Goal: Task Accomplishment & Management: Complete application form

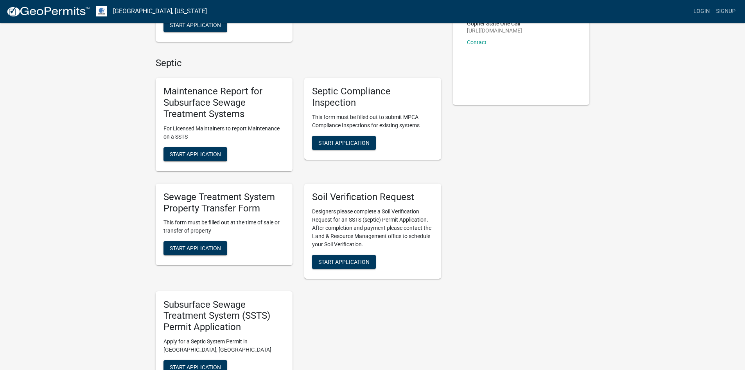
scroll to position [156, 0]
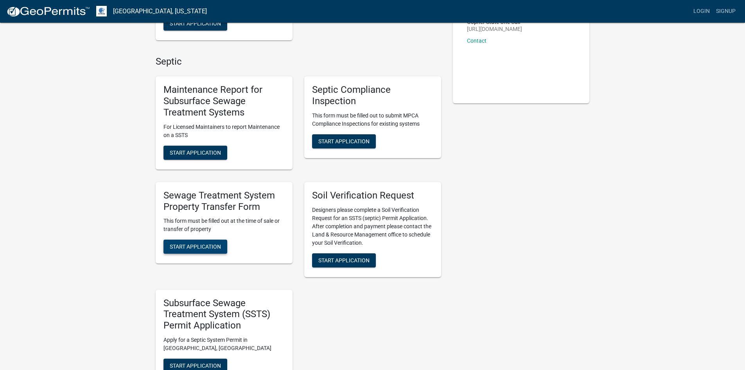
click at [210, 246] on span "Start Application" at bounding box center [195, 246] width 51 height 6
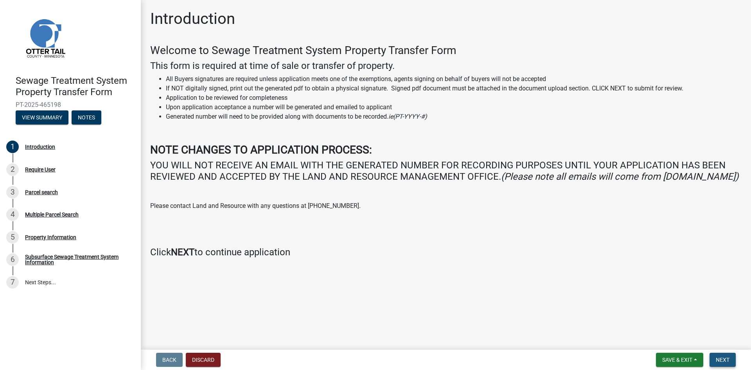
click at [722, 357] on span "Next" at bounding box center [723, 359] width 14 height 6
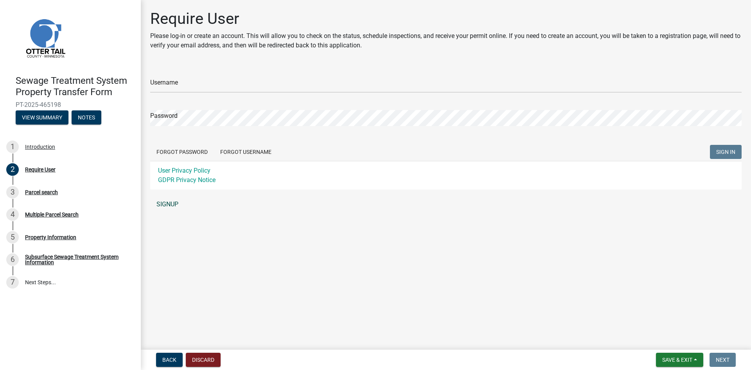
click at [167, 205] on link "SIGNUP" at bounding box center [446, 204] width 592 height 16
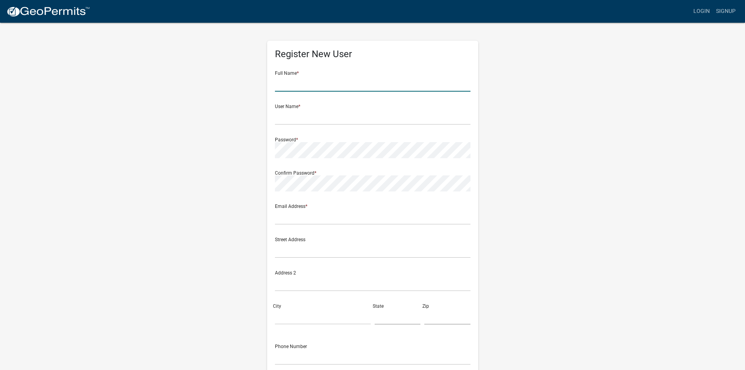
click at [296, 81] on input "text" at bounding box center [373, 84] width 196 height 16
click at [296, 81] on input "Jaclyn" at bounding box center [373, 84] width 196 height 16
type input "Jaclyn Talsma"
click at [303, 123] on input "text" at bounding box center [373, 117] width 196 height 16
type input "EPS Law JT"
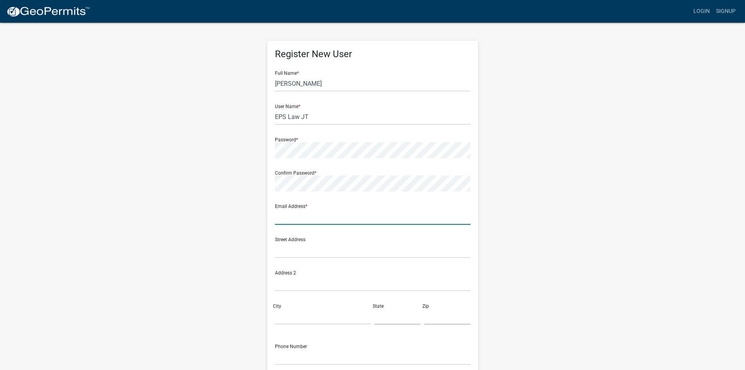
click at [335, 218] on input "text" at bounding box center [373, 217] width 196 height 16
type input "jaclyn@epslawfirm.com"
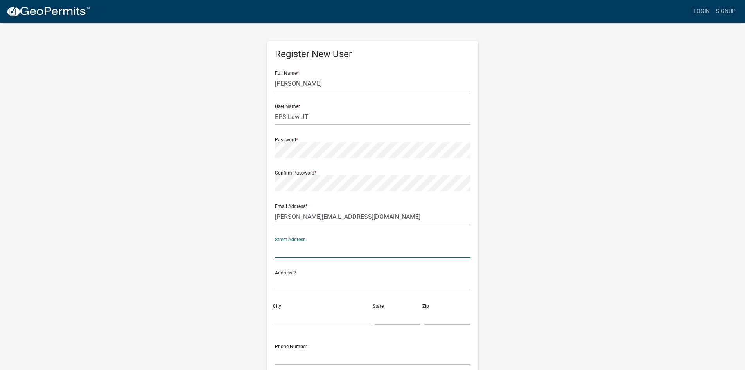
click at [313, 248] on input "text" at bounding box center [373, 250] width 196 height 16
type input "5027 S. Bur Oak Pl."
type input "Sioux Falls"
type input "SD"
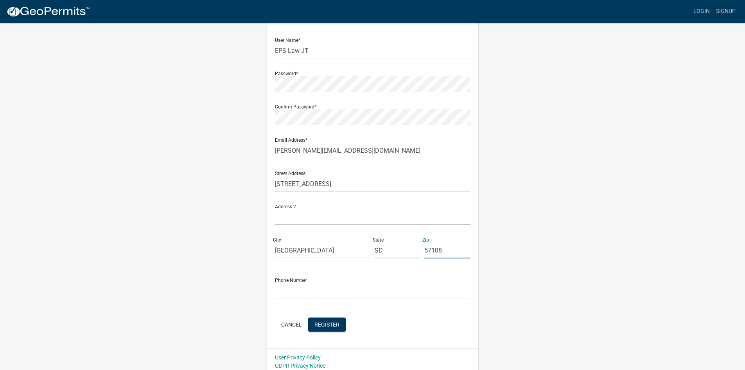
scroll to position [71, 0]
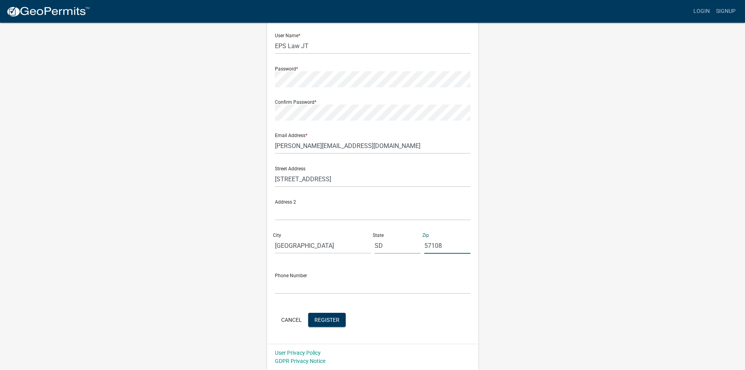
type input "57108"
click at [316, 281] on input "text" at bounding box center [373, 286] width 196 height 16
type input "6059068118"
click at [334, 322] on span "Register" at bounding box center [327, 319] width 25 height 6
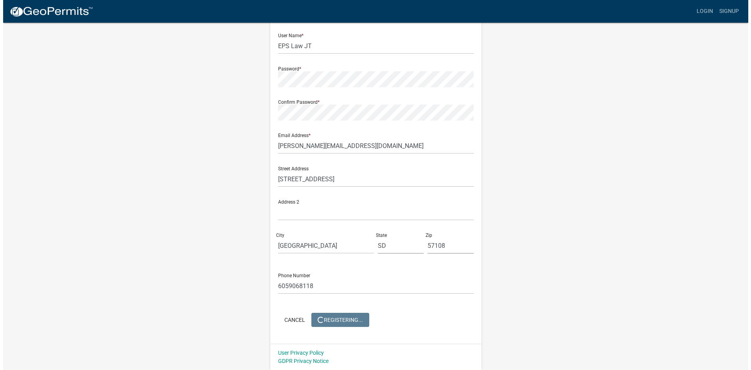
scroll to position [0, 0]
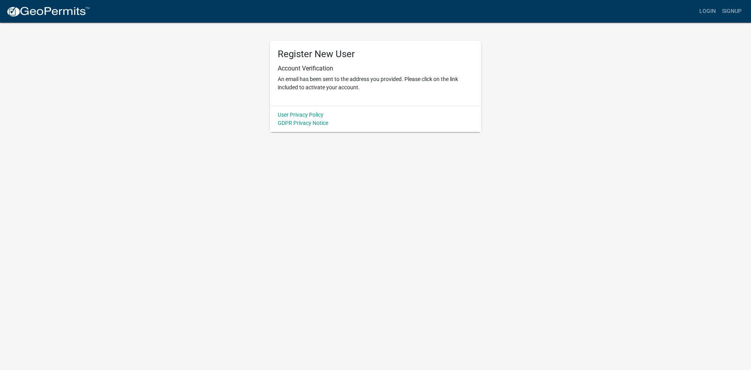
click at [307, 54] on h5 "Register New User" at bounding box center [376, 54] width 196 height 11
click at [712, 6] on link "Login" at bounding box center [707, 11] width 23 height 15
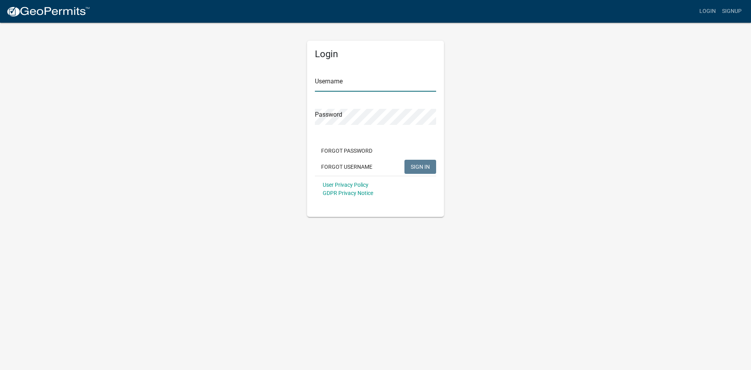
click at [344, 78] on input "Username" at bounding box center [375, 84] width 121 height 16
click at [423, 169] on span "SIGN IN" at bounding box center [420, 166] width 19 height 6
drag, startPoint x: 387, startPoint y: 86, endPoint x: 306, endPoint y: 84, distance: 81.0
click at [306, 84] on div "Login Username jaclyn@epslawfirm.com Password Forgot Password Forgot Username S…" at bounding box center [375, 119] width 149 height 195
type input "EPS Law JT"
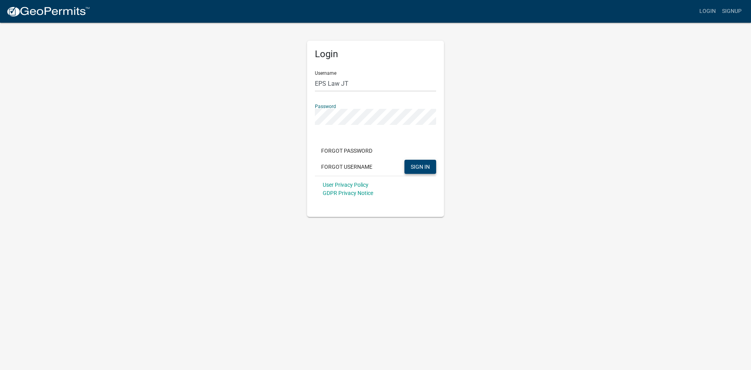
click at [302, 119] on div "Login Username EPS Law JT Password Forgot Password Forgot Username SIGN IN User…" at bounding box center [375, 119] width 149 height 195
click at [405, 160] on button "SIGN IN" at bounding box center [421, 167] width 32 height 14
click at [419, 167] on span "SIGN IN" at bounding box center [420, 166] width 19 height 6
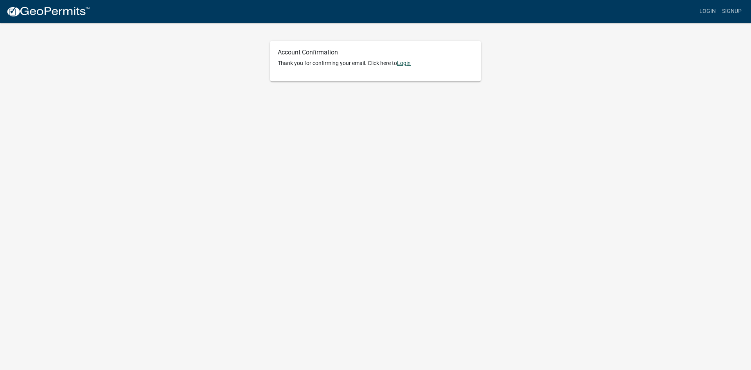
click at [406, 63] on link "Login" at bounding box center [404, 63] width 14 height 6
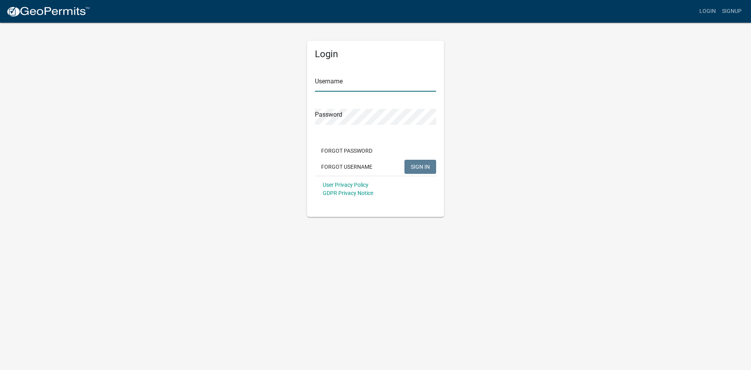
click at [331, 85] on input "Username" at bounding box center [375, 84] width 121 height 16
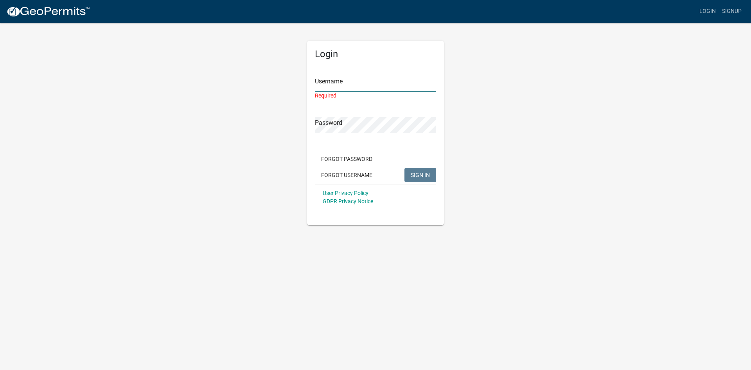
type input "EPS Law JT"
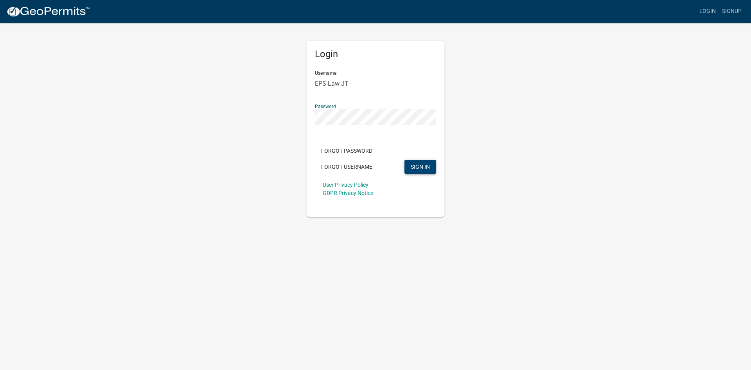
click at [414, 164] on span "SIGN IN" at bounding box center [420, 166] width 19 height 6
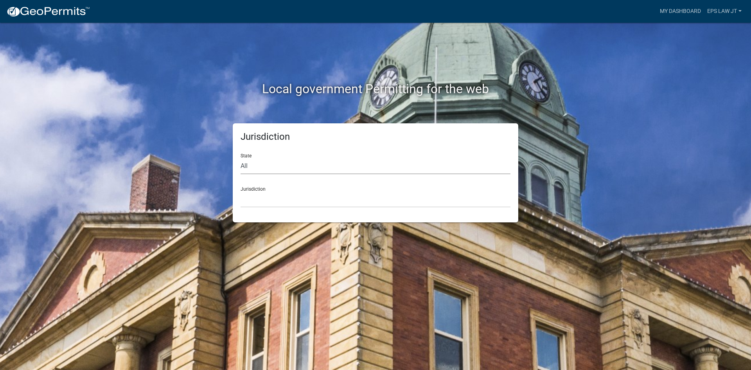
click at [263, 165] on select "All [US_STATE] [US_STATE] [US_STATE] [US_STATE] [US_STATE] [US_STATE] [US_STATE…" at bounding box center [376, 166] width 270 height 16
click at [261, 170] on select "All [US_STATE] [US_STATE] [US_STATE] [US_STATE] [US_STATE] [US_STATE] [US_STATE…" at bounding box center [376, 166] width 270 height 16
select select "[US_STATE]"
click at [241, 158] on select "All [US_STATE] [US_STATE] [US_STATE] [US_STATE] [US_STATE] [US_STATE] [US_STATE…" at bounding box center [376, 166] width 270 height 16
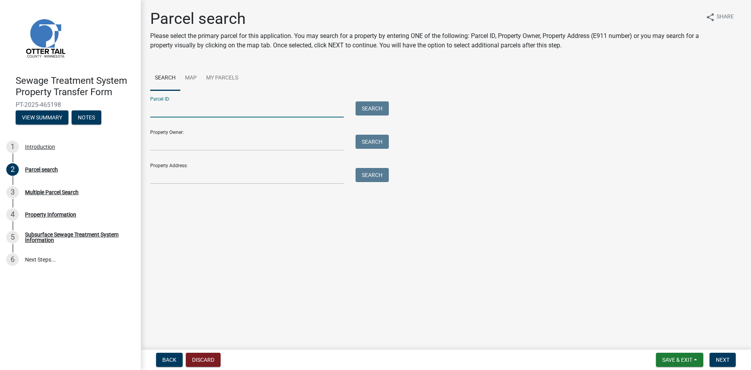
click at [205, 110] on input "Parcel ID:" at bounding box center [247, 109] width 194 height 16
type input "58000260184012"
click at [361, 110] on button "Search" at bounding box center [372, 108] width 33 height 14
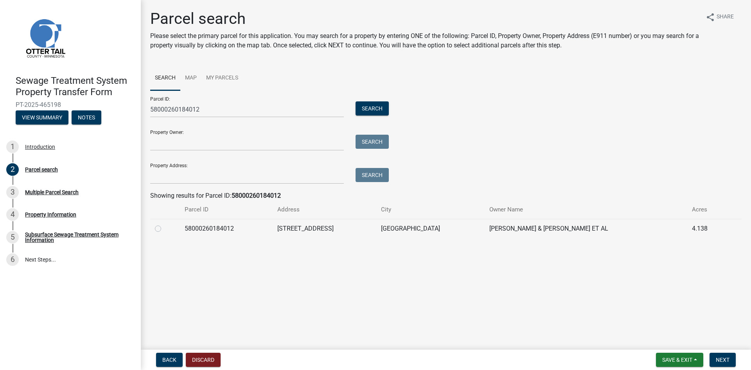
click at [164, 224] on label at bounding box center [164, 224] width 0 height 0
click at [164, 228] on input "radio" at bounding box center [166, 226] width 5 height 5
radio input "true"
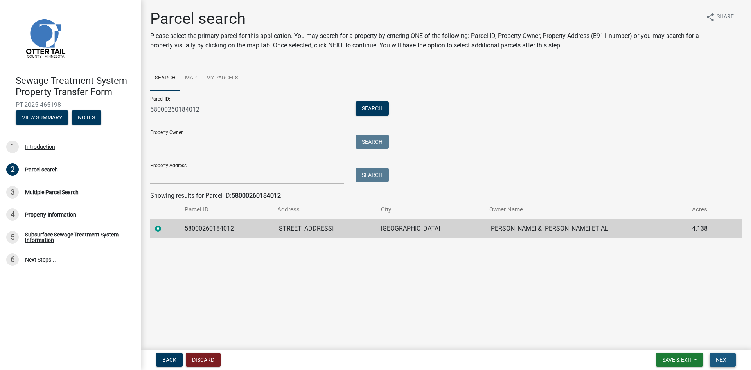
click at [720, 357] on span "Next" at bounding box center [723, 359] width 14 height 6
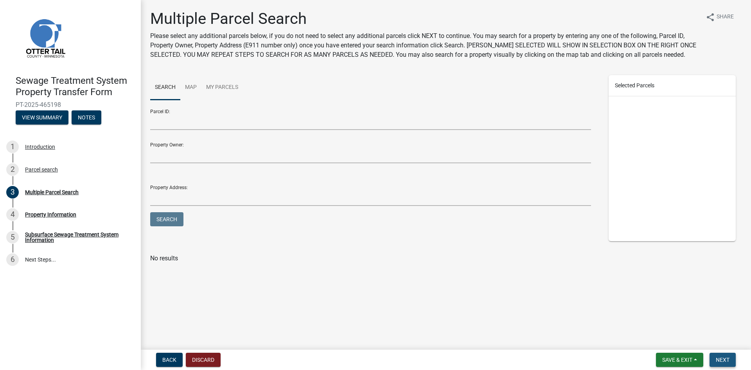
click at [726, 359] on span "Next" at bounding box center [723, 359] width 14 height 6
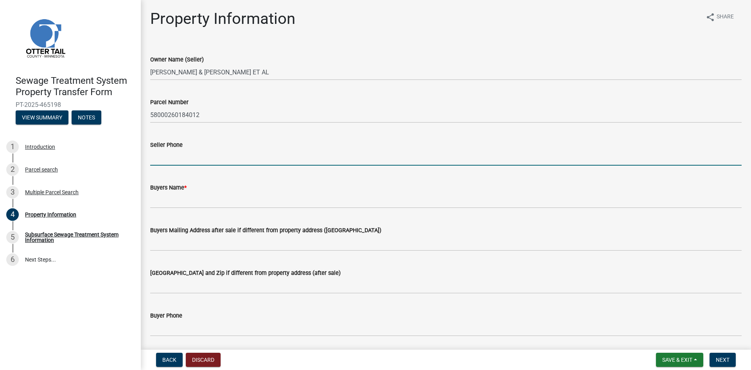
click at [232, 155] on input "Seller Phone" at bounding box center [446, 157] width 592 height 16
click at [169, 160] on input "Seller Phone" at bounding box center [446, 157] width 592 height 16
type input "507-360-1943"
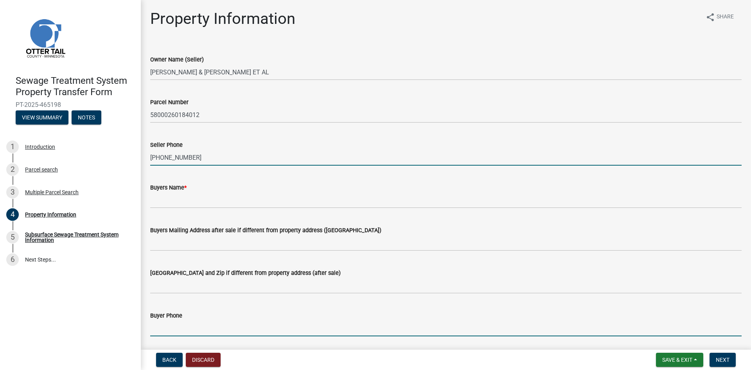
click at [184, 325] on input "Buyer Phone" at bounding box center [446, 328] width 592 height 16
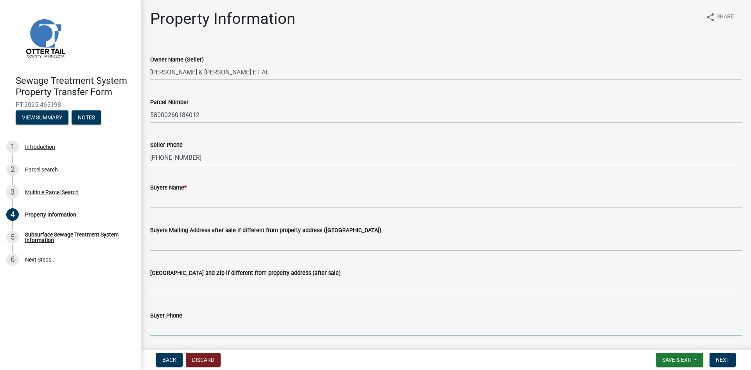
paste input "507-360-1943"
type input "507-360-1943"
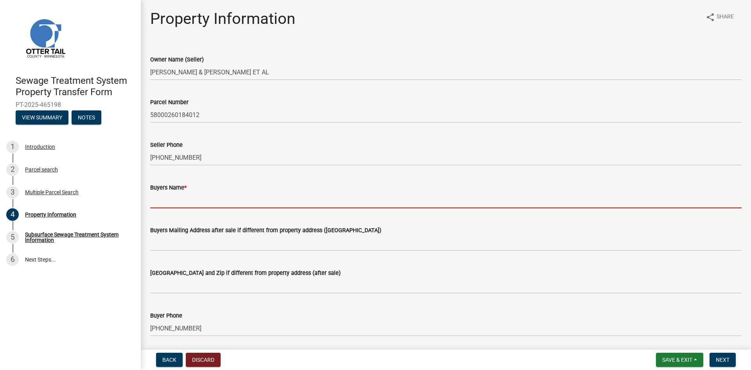
click at [174, 196] on input "Buyers Name *" at bounding box center [446, 200] width 592 height 16
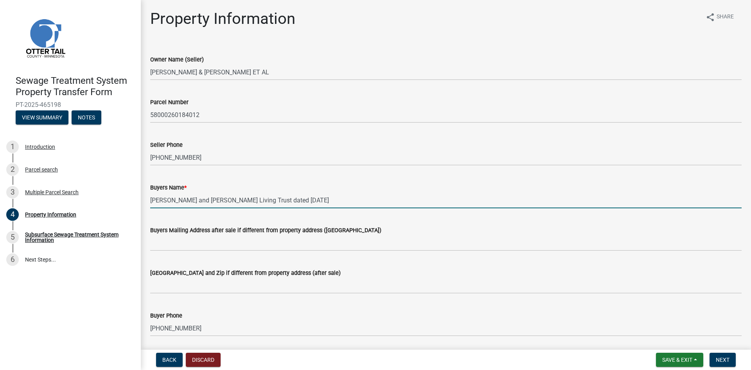
type input "Keith and Linda Towne Living Trust dated August 4, 2025"
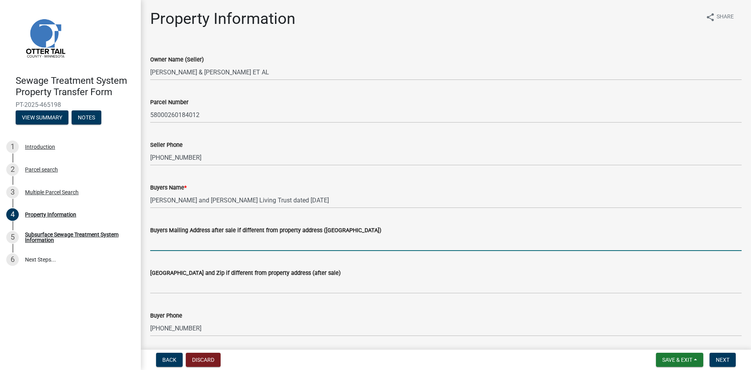
click at [222, 244] on input "Buyers Mailing Address after sale if different from property address (E911 numb…" at bounding box center [446, 243] width 592 height 16
click at [203, 246] on input "Buyers Mailing Address after sale if different from property address (E911 numb…" at bounding box center [446, 243] width 592 height 16
paste input "32273 290th St."
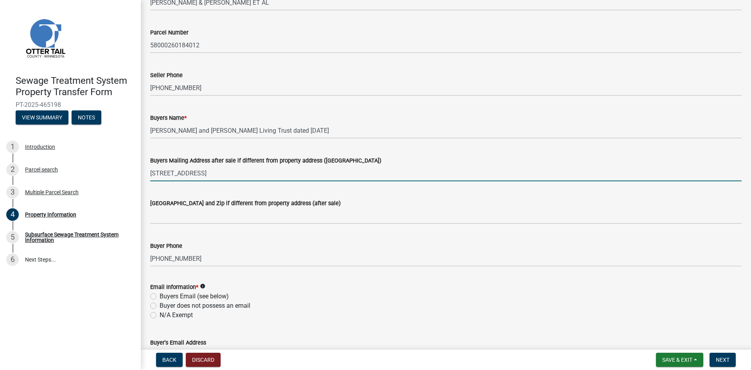
scroll to position [78, 0]
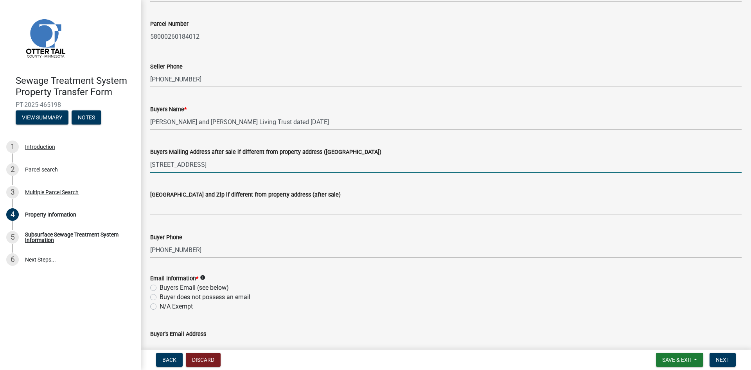
type input "32273 290th St."
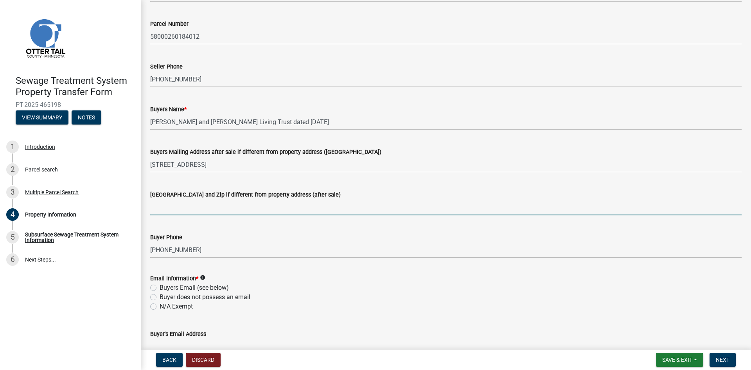
click at [224, 208] on input "Buyers City State and Zip if different from property address (after sale)" at bounding box center [446, 207] width 592 height 16
click at [196, 207] on input "Buyers City State and Zip if different from property address (after sale)" at bounding box center [446, 207] width 592 height 16
paste input "Worthington MN 56187"
type input "Worthington MN 56187"
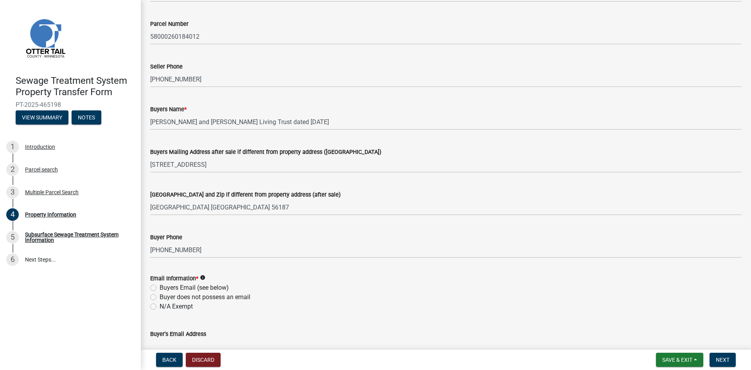
click at [103, 282] on div "Sewage Treatment System Property Transfer Form PT-2025-465198 View Summary Note…" at bounding box center [70, 185] width 141 height 370
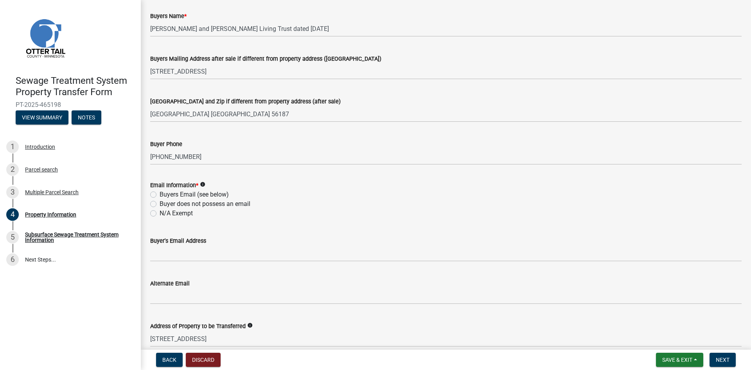
scroll to position [235, 0]
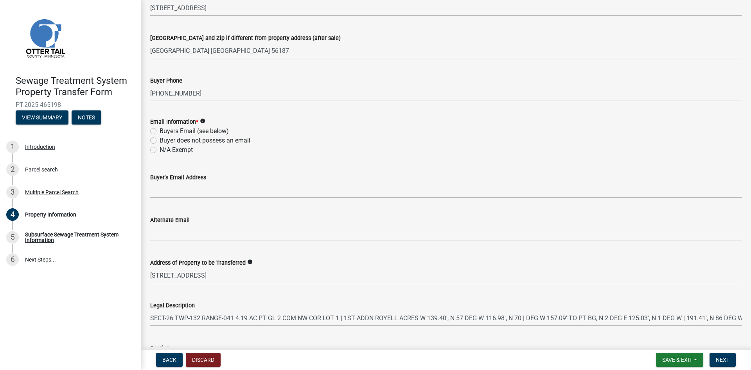
drag, startPoint x: 172, startPoint y: 130, endPoint x: 336, endPoint y: 133, distance: 163.6
click at [336, 133] on div "Buyers Email (see below)" at bounding box center [446, 130] width 592 height 9
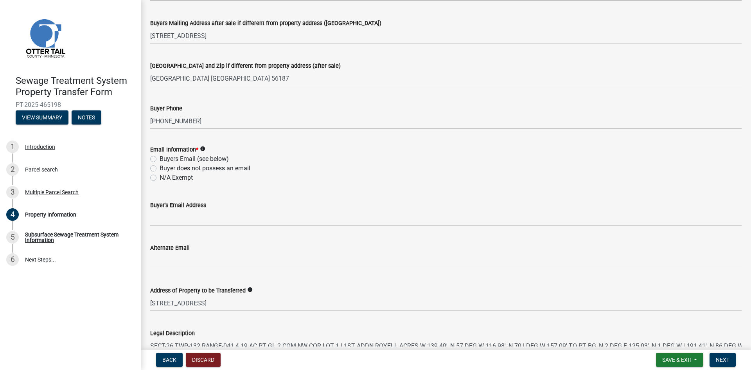
scroll to position [181, 0]
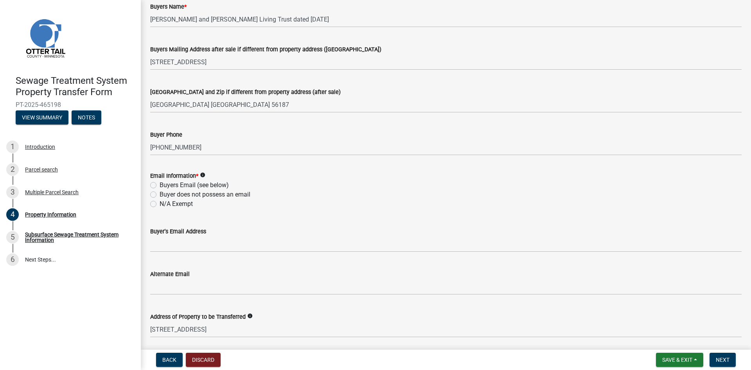
click at [167, 187] on label "Buyers Email (see below)" at bounding box center [194, 184] width 69 height 9
click at [165, 185] on input "Buyers Email (see below)" at bounding box center [162, 182] width 5 height 5
radio input "true"
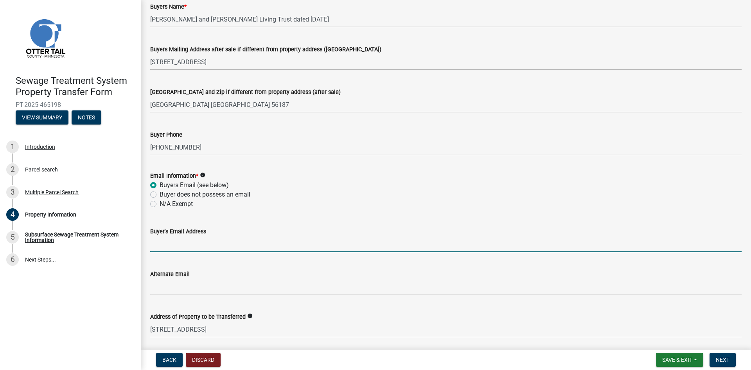
click at [167, 244] on input "Buyer's Email Address" at bounding box center [446, 244] width 592 height 16
paste input "lindatowne1943@gmail.com"
type input "lindatowne1943@gmail.com"
click at [125, 294] on div "Sewage Treatment System Property Transfer Form PT-2025-465198 View Summary Note…" at bounding box center [70, 185] width 141 height 370
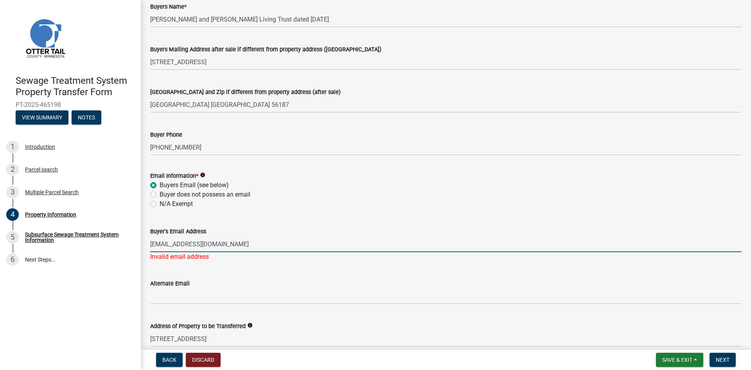
click at [237, 245] on input "lindatowne1943@gmail.com" at bounding box center [446, 244] width 592 height 16
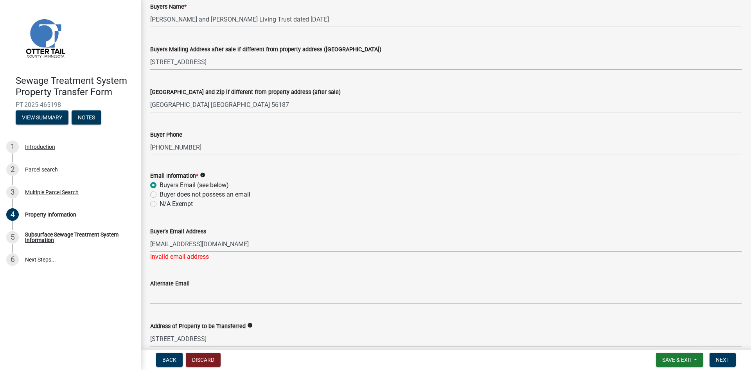
click at [179, 201] on label "N/A Exempt" at bounding box center [176, 203] width 33 height 9
click at [165, 201] on input "N/A Exempt" at bounding box center [162, 201] width 5 height 5
radio input "true"
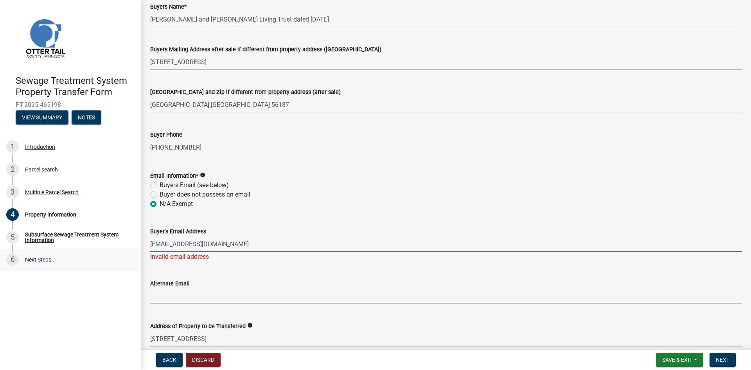
drag, startPoint x: 248, startPoint y: 244, endPoint x: 137, endPoint y: 254, distance: 111.1
click at [137, 254] on div "Sewage Treatment System Property Transfer Form PT-2025-465198 View Summary Note…" at bounding box center [375, 185] width 751 height 370
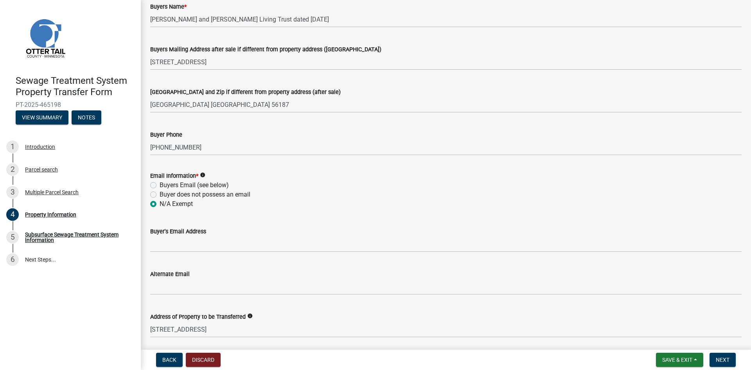
click at [102, 319] on div "Sewage Treatment System Property Transfer Form PT-2025-465198 View Summary Note…" at bounding box center [70, 185] width 141 height 370
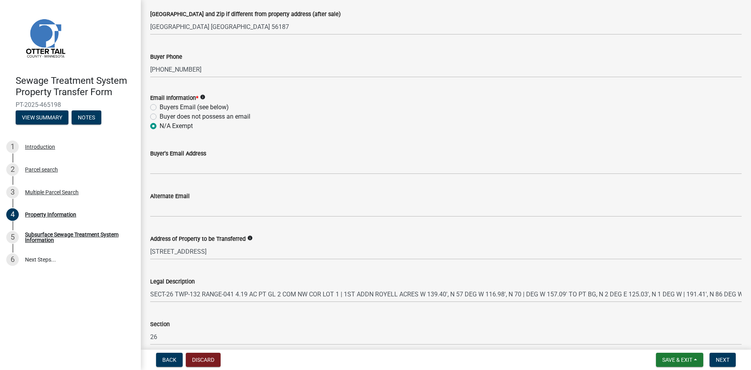
scroll to position [337, 0]
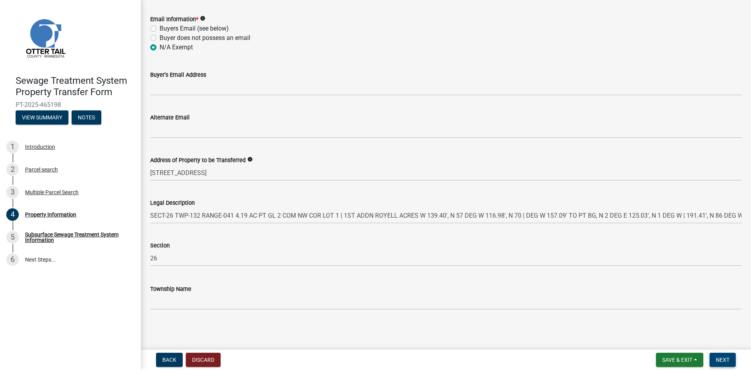
click at [725, 363] on button "Next" at bounding box center [723, 360] width 26 height 14
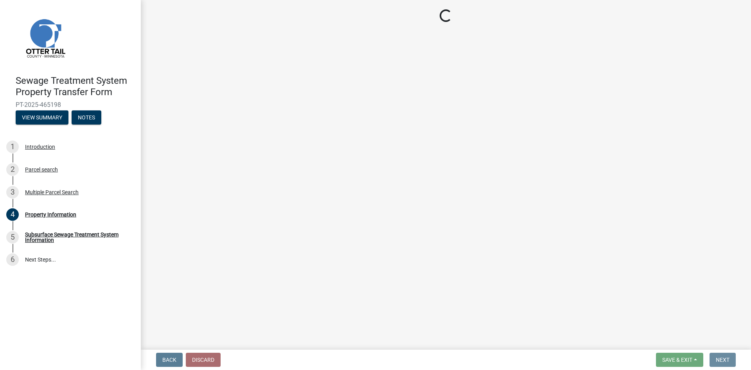
scroll to position [0, 0]
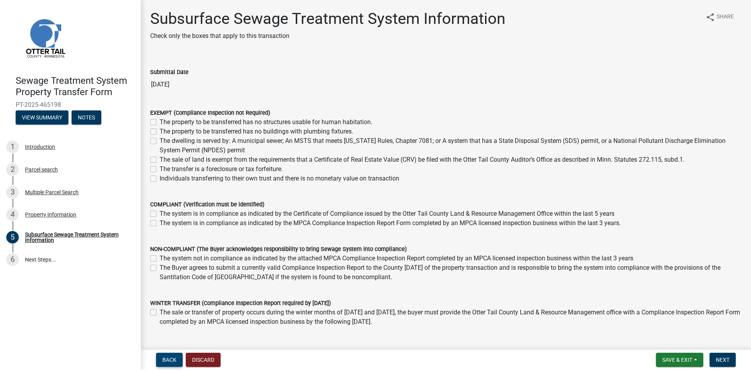
click at [170, 359] on span "Back" at bounding box center [169, 359] width 14 height 6
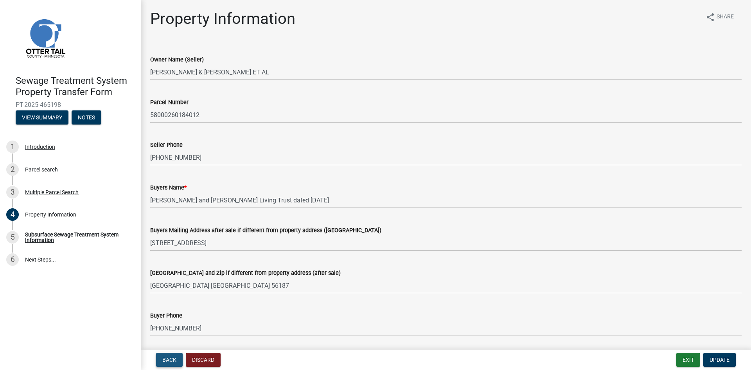
click at [170, 359] on span "Back" at bounding box center [169, 359] width 14 height 6
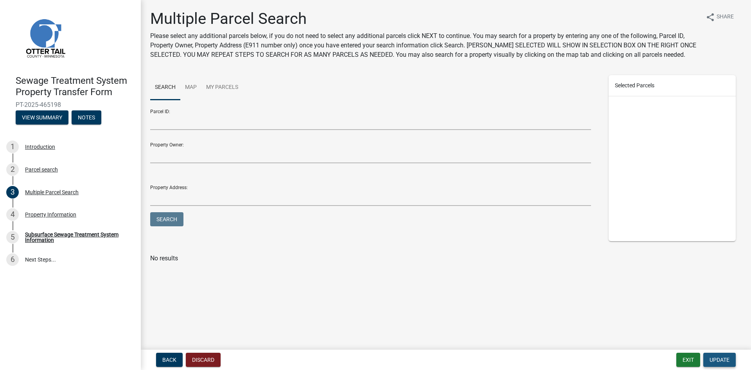
click at [720, 360] on span "Update" at bounding box center [720, 359] width 20 height 6
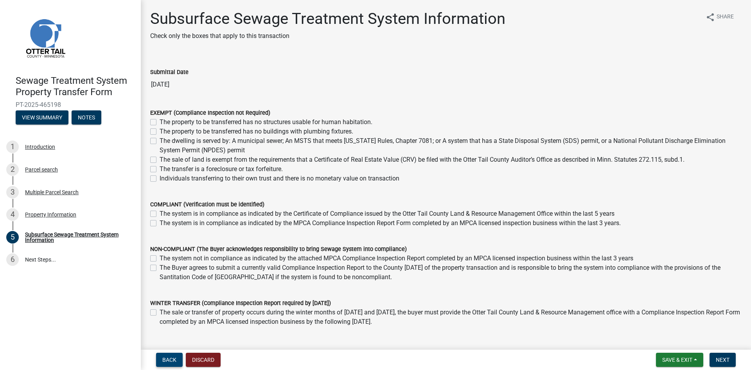
click at [171, 363] on span "Back" at bounding box center [169, 359] width 14 height 6
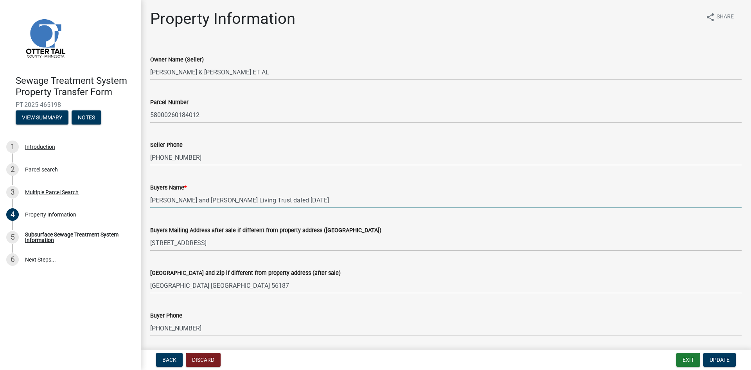
click at [151, 201] on input "Keith and Linda Towne Living Trust dated August 4, 2025" at bounding box center [446, 200] width 592 height 16
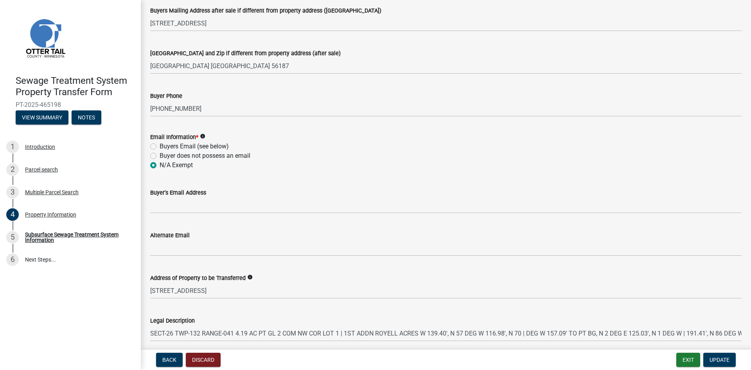
scroll to position [235, 0]
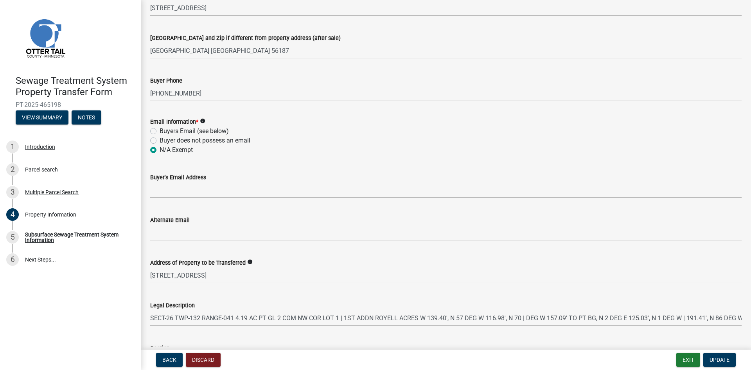
type input "Keith A. Towne and Linda O. Towne, Trustees, or their successors in interest, o…"
click at [174, 131] on label "Buyers Email (see below)" at bounding box center [194, 130] width 69 height 9
click at [165, 131] on input "Buyers Email (see below)" at bounding box center [162, 128] width 5 height 5
radio input "true"
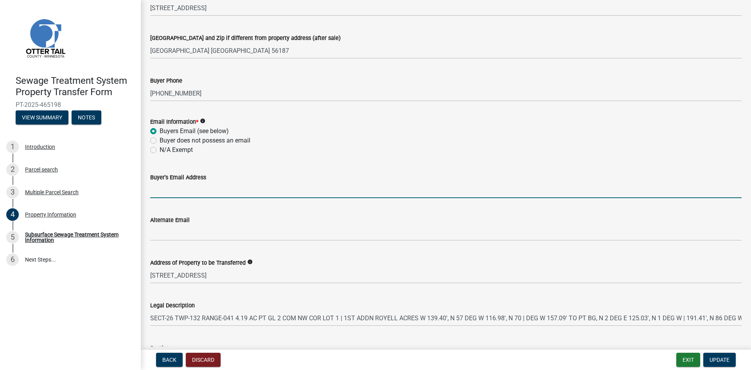
click at [175, 195] on input "Buyer's Email Address" at bounding box center [446, 190] width 592 height 16
click at [201, 191] on input "Buyer's Email Address" at bounding box center [446, 190] width 592 height 16
paste input "lindatowne1943@gmail.com"
type input "lindatowne1943@gmail.com"
click at [147, 191] on div "Buyer's Email Address lindatowne1943@gmail.com" at bounding box center [445, 180] width 603 height 36
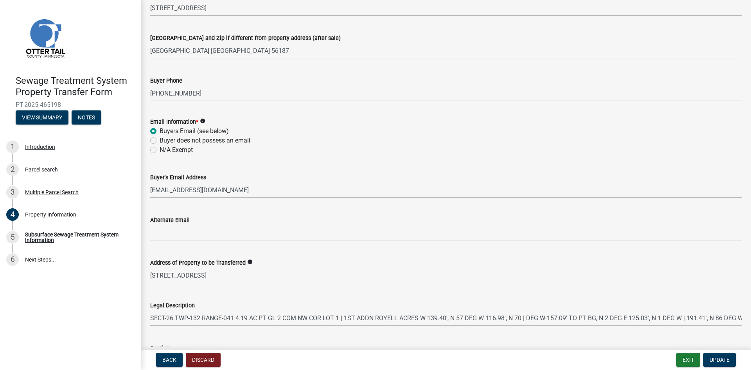
click at [171, 222] on label "Alternate Email" at bounding box center [170, 220] width 40 height 5
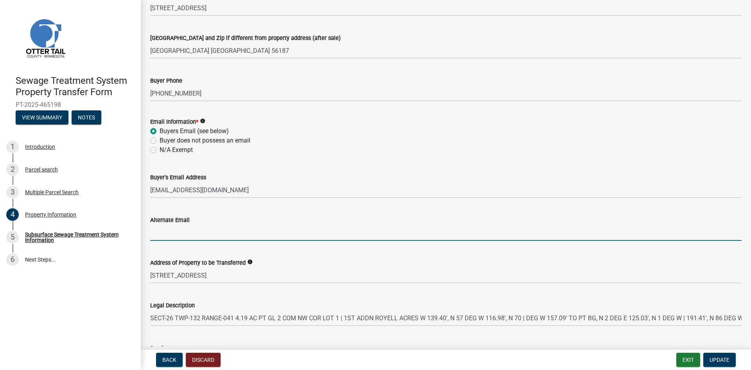
click at [171, 225] on input "Alternate Email" at bounding box center [446, 233] width 592 height 16
click at [299, 155] on wm-data-entity-input "Email Information * info Buyers Email (see below) Buyer does not possess an ema…" at bounding box center [446, 135] width 592 height 54
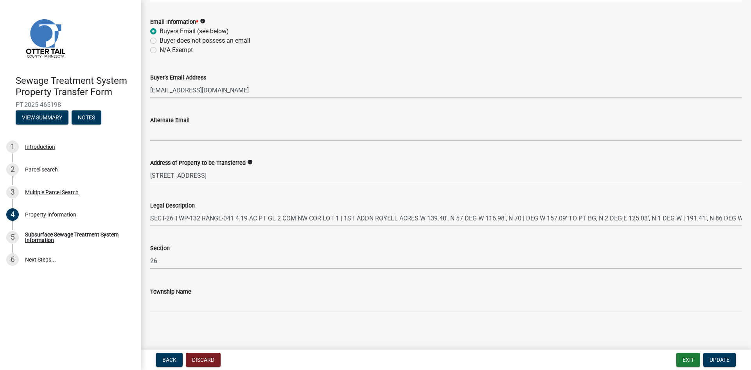
scroll to position [337, 0]
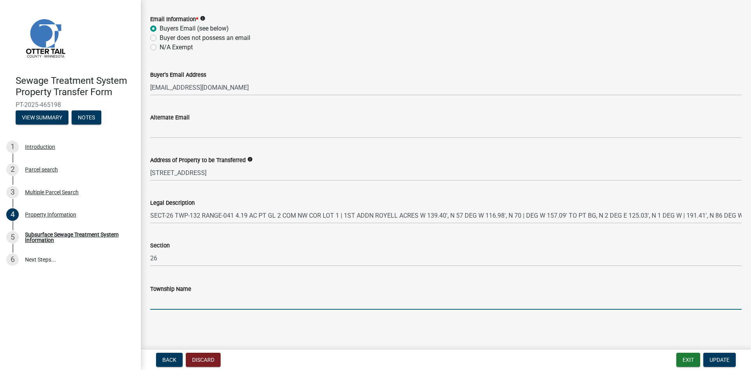
click at [184, 308] on input "Township Name" at bounding box center [446, 301] width 592 height 16
drag, startPoint x: 200, startPoint y: 302, endPoint x: 144, endPoint y: 303, distance: 55.6
click at [144, 303] on div "Township Name 132" at bounding box center [445, 291] width 603 height 36
paste input "Tordenskjold"
click at [153, 300] on input "Tordenskjold" at bounding box center [446, 301] width 592 height 16
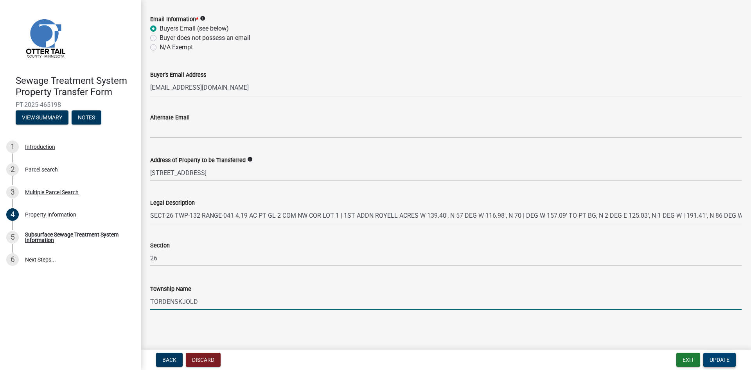
type input "TORDENSKJOLD"
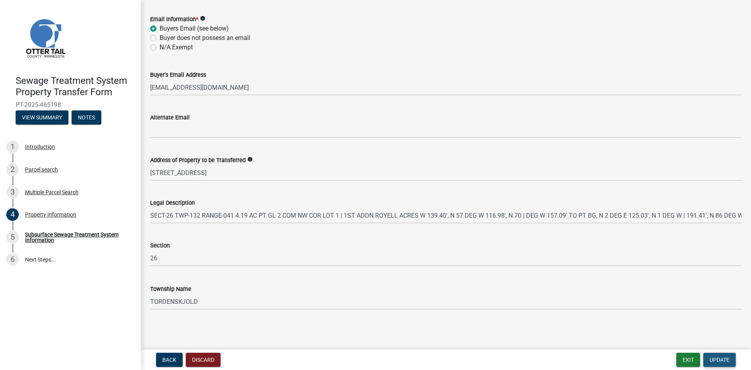
click at [718, 362] on span "Update" at bounding box center [720, 359] width 20 height 6
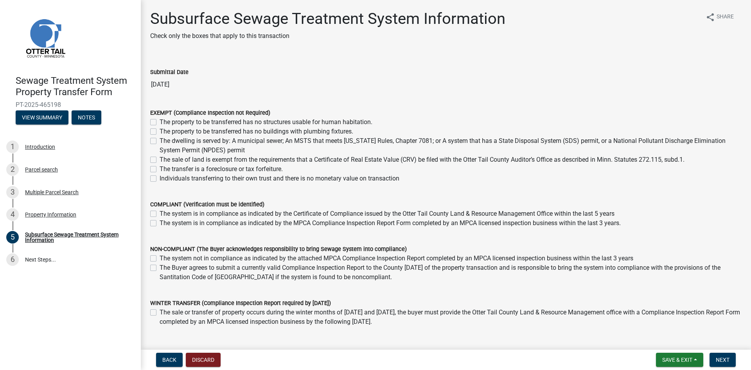
click at [168, 180] on label "Individuals transferring to their own trust and there is no monetary value on t…" at bounding box center [280, 178] width 240 height 9
click at [165, 179] on input "Individuals transferring to their own trust and there is no monetary value on t…" at bounding box center [162, 176] width 5 height 5
checkbox input "true"
checkbox input "false"
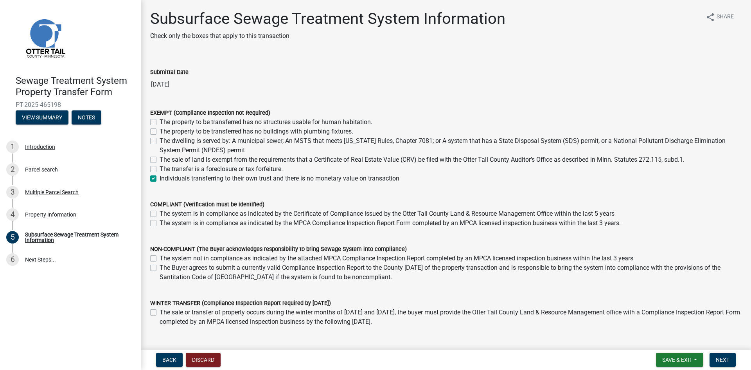
checkbox input "false"
checkbox input "true"
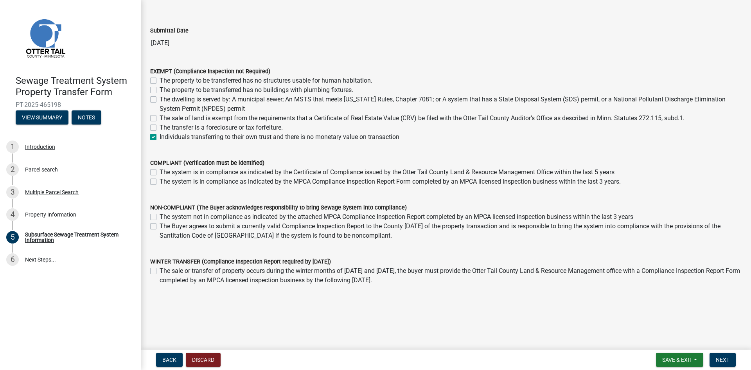
scroll to position [43, 0]
click at [730, 363] on button "Next" at bounding box center [723, 360] width 26 height 14
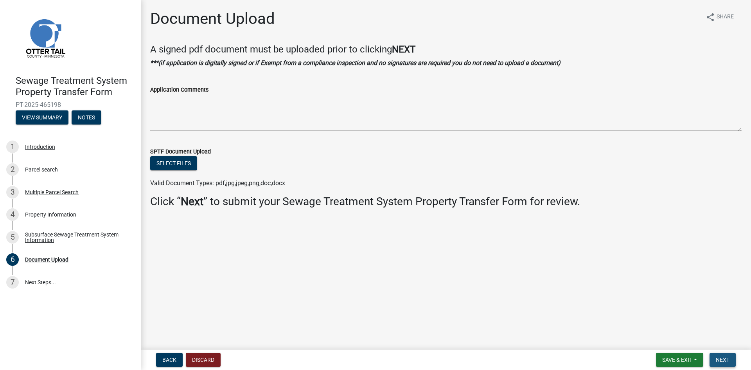
click at [725, 361] on span "Next" at bounding box center [723, 359] width 14 height 6
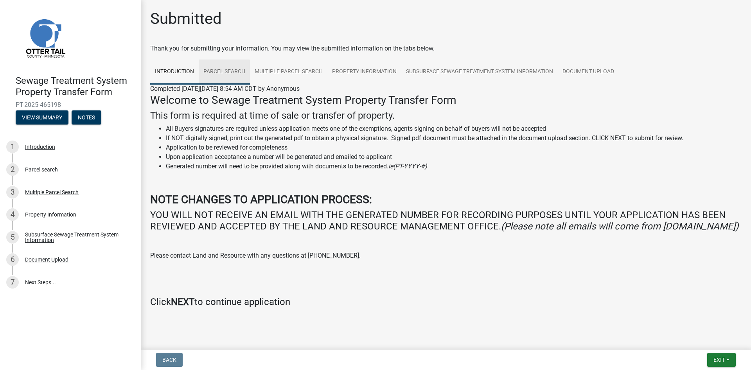
click at [221, 72] on link "Parcel search" at bounding box center [224, 71] width 51 height 25
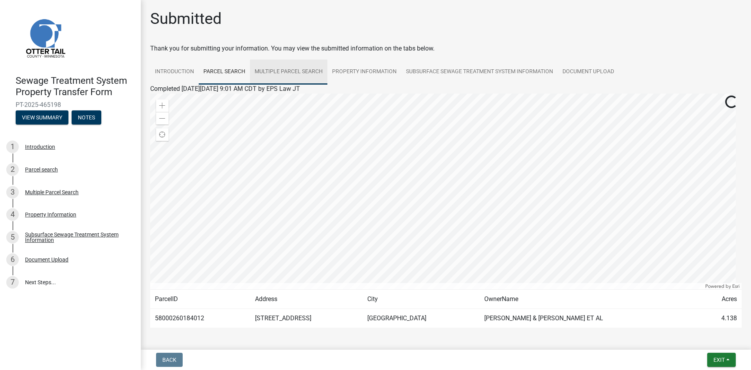
click at [286, 69] on link "Multiple Parcel Search" at bounding box center [288, 71] width 77 height 25
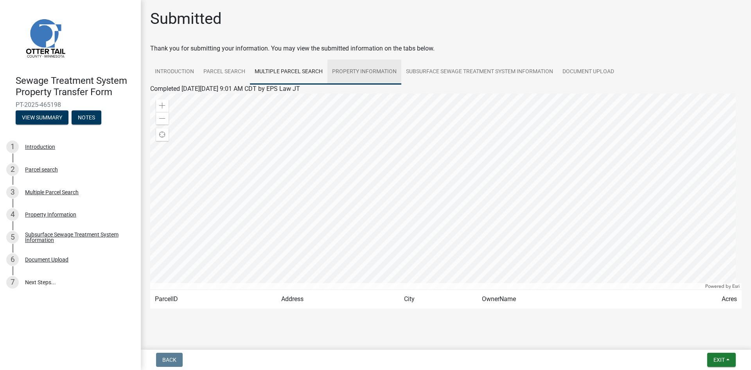
click at [359, 73] on link "Property Information" at bounding box center [364, 71] width 74 height 25
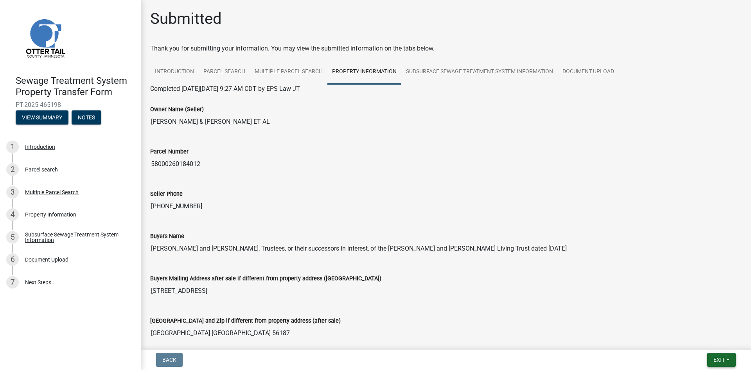
click at [721, 359] on span "Exit" at bounding box center [719, 359] width 11 height 6
click at [694, 339] on button "Save & Exit" at bounding box center [704, 339] width 63 height 19
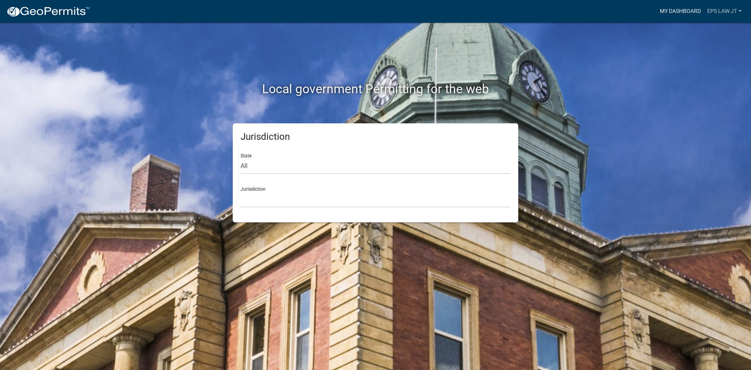
click at [685, 13] on link "My Dashboard" at bounding box center [680, 11] width 47 height 15
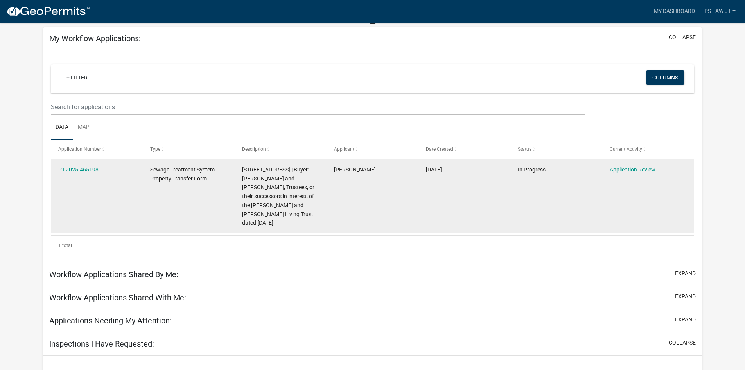
scroll to position [62, 0]
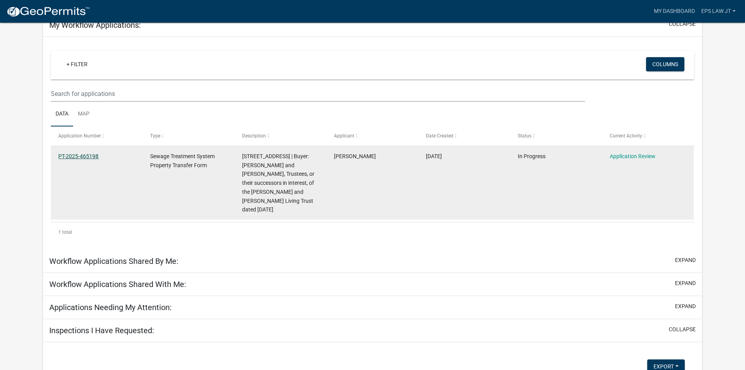
click at [66, 156] on link "PT-2025-465198" at bounding box center [78, 156] width 40 height 6
